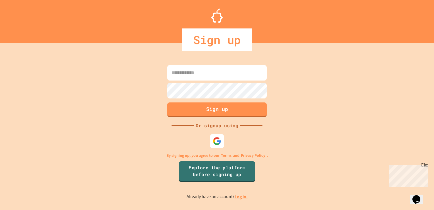
click at [180, 76] on input at bounding box center [216, 72] width 99 height 15
type input "**********"
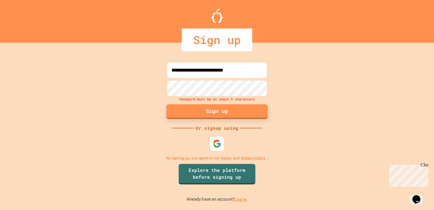
click at [243, 106] on button "Sign up" at bounding box center [216, 111] width 101 height 15
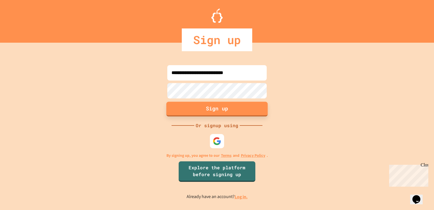
click at [221, 109] on button "Sign up" at bounding box center [216, 108] width 101 height 15
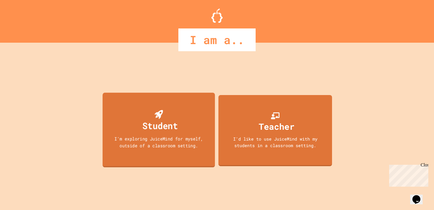
click at [164, 109] on div "Student I'm exploring JuiceMind for myself, outside of a classroom setting." at bounding box center [159, 130] width 112 height 75
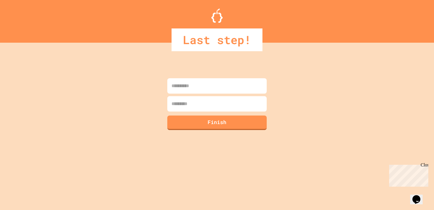
click at [194, 86] on input at bounding box center [216, 85] width 99 height 15
type input "*****"
click at [193, 104] on input at bounding box center [216, 103] width 99 height 15
type input "*******"
click at [189, 116] on button "Finish" at bounding box center [216, 121] width 101 height 15
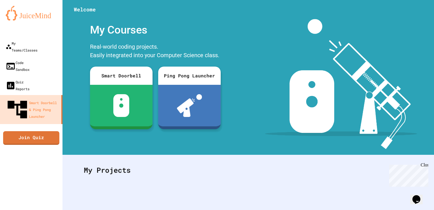
click at [399, 37] on img at bounding box center [341, 84] width 152 height 130
click at [129, 18] on div "Welcome" at bounding box center [248, 9] width 372 height 19
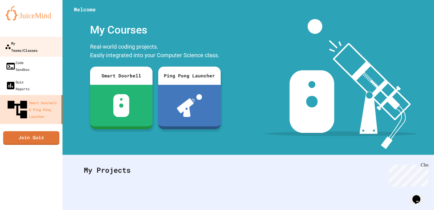
click at [37, 39] on div "My Teams/Classes" at bounding box center [21, 46] width 33 height 14
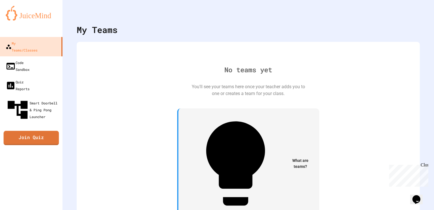
click at [50, 131] on link "Join Quiz" at bounding box center [31, 138] width 55 height 14
click at [417, 14] on icon "My Account" at bounding box center [417, 14] width 0 height 0
click at [418, 15] on icon "My Notifications" at bounding box center [420, 18] width 5 height 7
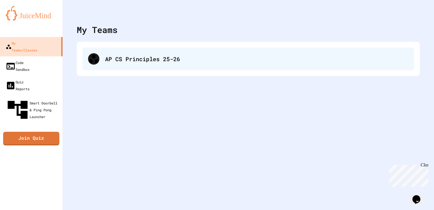
click at [140, 52] on div "AP CS Principles 25-26" at bounding box center [248, 58] width 332 height 23
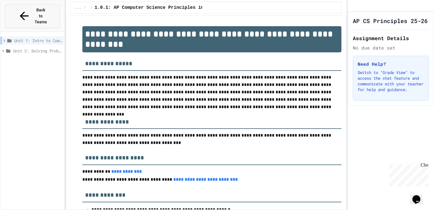
click at [55, 11] on button "Back to Teams" at bounding box center [32, 16] width 55 height 24
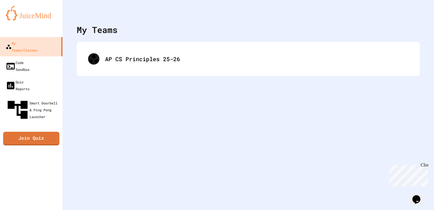
click at [343, 35] on div "My Teams" at bounding box center [248, 29] width 343 height 13
click at [416, 12] on div at bounding box center [248, 8] width 372 height 17
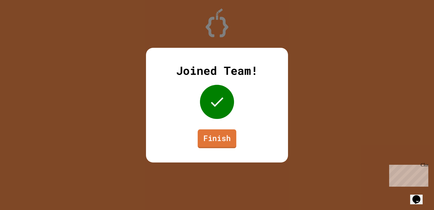
click at [219, 141] on link "Finish" at bounding box center [217, 138] width 39 height 19
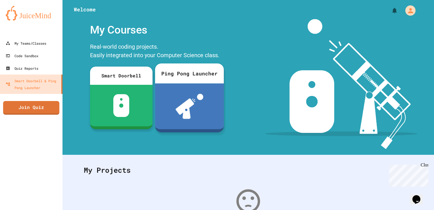
click at [218, 79] on div "Ping Pong Launcher" at bounding box center [189, 73] width 69 height 20
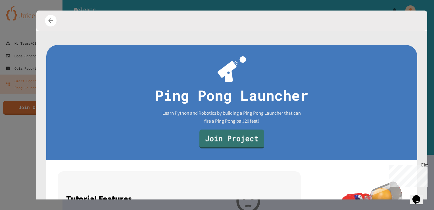
click at [224, 135] on link "Join Project" at bounding box center [231, 139] width 65 height 19
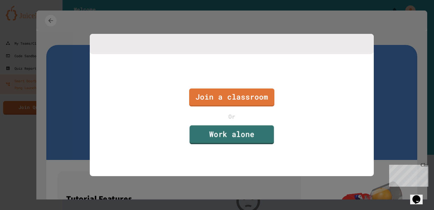
click at [265, 132] on link "Work alone" at bounding box center [231, 134] width 85 height 19
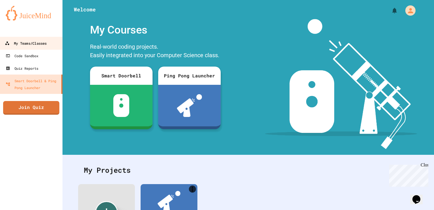
click at [42, 46] on div "My Teams/Classes" at bounding box center [26, 43] width 42 height 7
